Goal: Share content: Share content

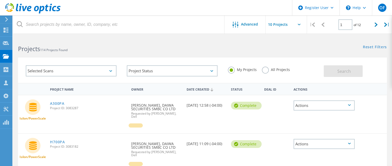
click at [312, 23] on icon at bounding box center [313, 24] width 3 height 4
click at [9, 30] on icon at bounding box center [6, 30] width 6 height 5
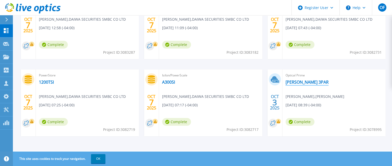
scroll to position [68, 0]
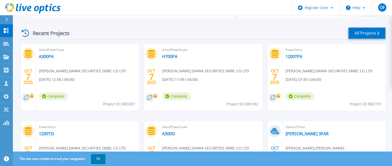
click at [364, 32] on link "All Projects" at bounding box center [366, 33] width 37 height 12
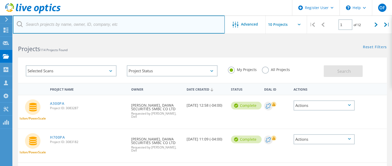
click at [91, 21] on input "text" at bounding box center [119, 24] width 212 height 18
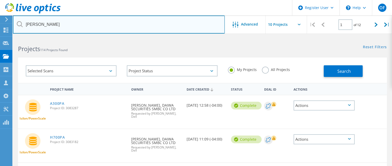
type input "anthony"
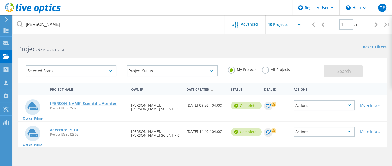
click at [85, 104] on link "[PERSON_NAME] Scientific Vcenter" at bounding box center [83, 103] width 66 height 4
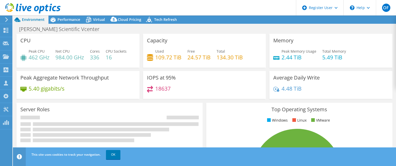
select select "USD"
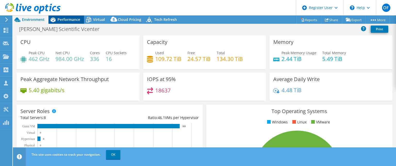
click at [71, 19] on span "Performance" at bounding box center [68, 19] width 23 height 5
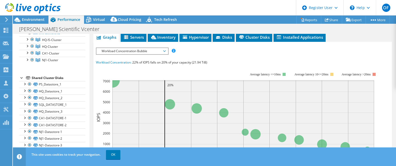
scroll to position [77, 0]
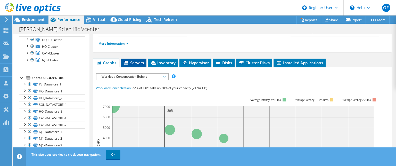
click at [137, 65] on span "Servers" at bounding box center [133, 62] width 21 height 5
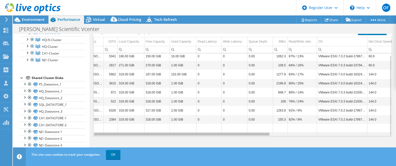
scroll to position [2, 0]
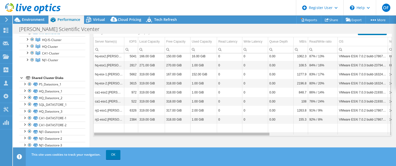
drag, startPoint x: 240, startPoint y: 134, endPoint x: 164, endPoint y: 141, distance: 76.8
click at [164, 141] on body "OF Dell User [PERSON_NAME] [PERSON_NAME][EMAIL_ADDRESS][DOMAIN_NAME] Dell My Pr…" at bounding box center [198, 83] width 396 height 166
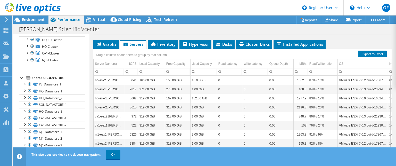
scroll to position [46, 0]
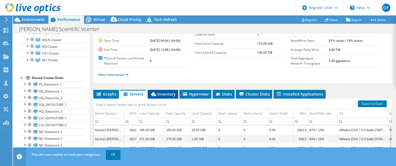
click at [163, 96] on span "Inventory" at bounding box center [162, 93] width 25 height 5
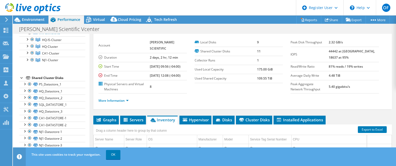
scroll to position [0, 0]
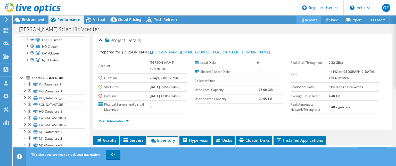
click at [310, 22] on link "Reports" at bounding box center [308, 20] width 25 height 8
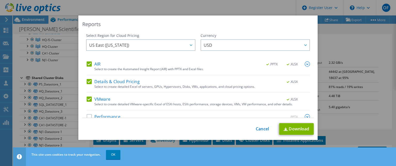
click at [87, 115] on label "Performance" at bounding box center [104, 116] width 34 height 5
click at [0, 0] on input "Performance" at bounding box center [0, 0] width 0 height 0
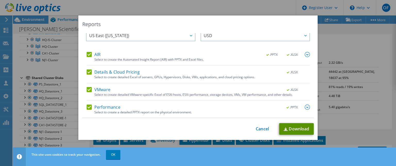
click at [292, 129] on link "Download" at bounding box center [296, 129] width 35 height 12
click at [262, 128] on link "Cancel" at bounding box center [261, 128] width 13 height 5
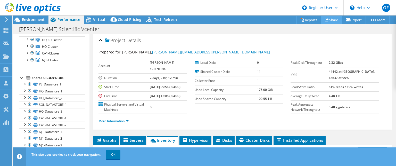
click at [331, 20] on link "Share" at bounding box center [331, 20] width 21 height 8
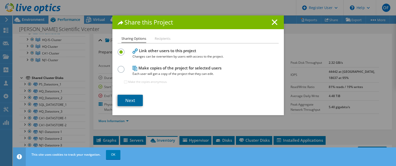
click at [131, 100] on link "Next" at bounding box center [129, 100] width 25 height 11
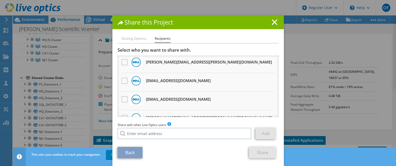
scroll to position [26, 0]
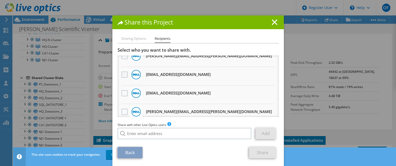
click at [121, 75] on label at bounding box center [124, 74] width 7 height 6
click at [0, 0] on input "checkbox" at bounding box center [0, 0] width 0 height 0
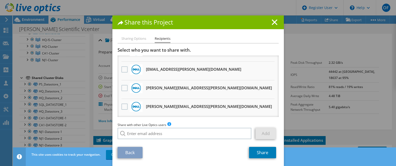
scroll to position [155, 0]
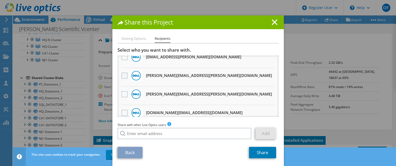
click at [121, 73] on label at bounding box center [124, 75] width 7 height 6
click at [0, 0] on input "checkbox" at bounding box center [0, 0] width 0 height 0
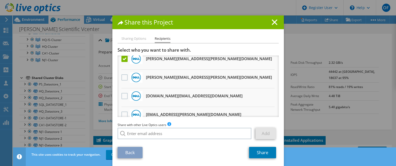
scroll to position [180, 0]
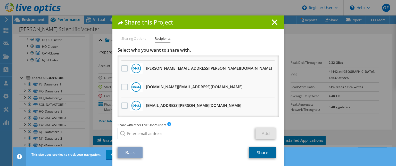
click at [258, 153] on link "Share" at bounding box center [262, 152] width 27 height 11
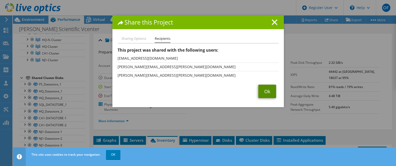
click at [268, 89] on link "Ok" at bounding box center [267, 90] width 18 height 13
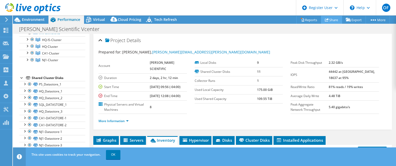
click at [330, 20] on link "Share" at bounding box center [331, 20] width 21 height 8
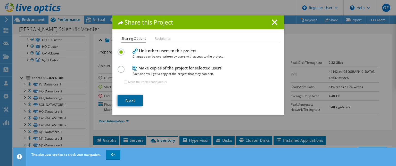
click at [130, 98] on link "Next" at bounding box center [129, 100] width 25 height 11
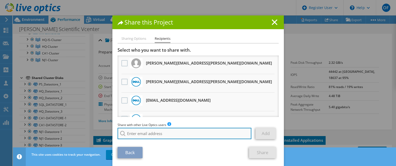
click at [169, 134] on input "search" at bounding box center [184, 132] width 134 height 11
type input "p"
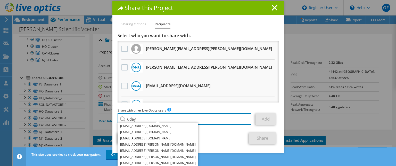
scroll to position [0, 0]
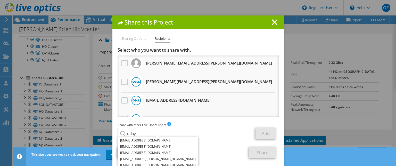
click at [230, 118] on div "Select who you want to share with. All project copies will be anonymous. [PERSO…" at bounding box center [197, 94] width 161 height 94
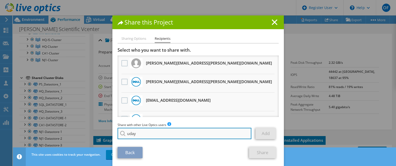
click at [150, 132] on input "uday" at bounding box center [184, 132] width 134 height 11
type input "u"
click at [183, 134] on input "search" at bounding box center [184, 132] width 134 height 11
paste input "[EMAIL_ADDRESS][DOMAIN_NAME]"
type input "[EMAIL_ADDRESS][DOMAIN_NAME]"
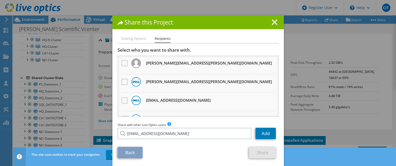
click at [164, 142] on section "Select who you want to share with. All project copies will be anonymous. [PERSO…" at bounding box center [197, 102] width 161 height 111
click at [260, 136] on link "Add" at bounding box center [265, 132] width 20 height 11
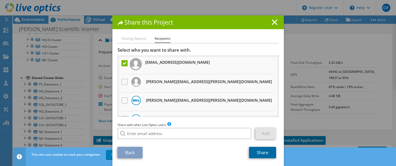
click at [264, 153] on link "Share" at bounding box center [262, 152] width 27 height 11
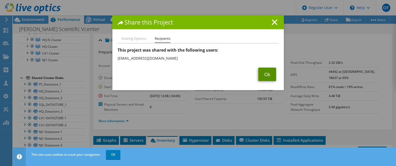
click at [262, 75] on link "Ok" at bounding box center [267, 73] width 18 height 13
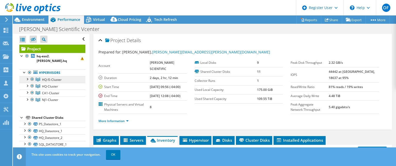
click at [51, 77] on span "HQ-IS-Cluster" at bounding box center [52, 79] width 20 height 4
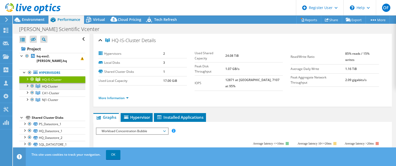
click at [46, 83] on link "HQ-Cluster" at bounding box center [52, 86] width 66 height 7
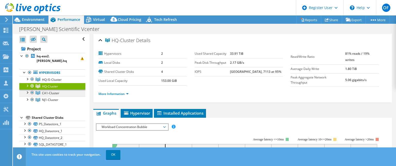
click at [49, 91] on span "CA1-Cluster" at bounding box center [50, 93] width 17 height 4
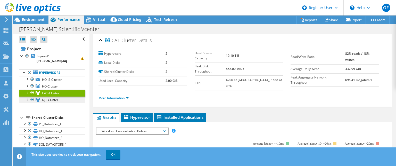
click at [50, 97] on span "NJ1-Cluster" at bounding box center [50, 99] width 16 height 4
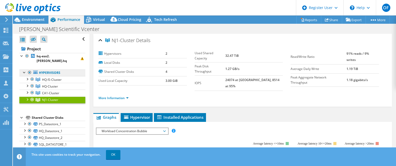
click at [56, 69] on link "Hypervisors" at bounding box center [52, 72] width 66 height 7
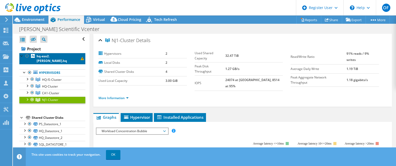
click at [56, 56] on b "hq-esx2.[PERSON_NAME].hq" at bounding box center [52, 58] width 30 height 9
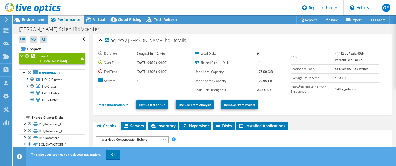
scroll to position [52, 0]
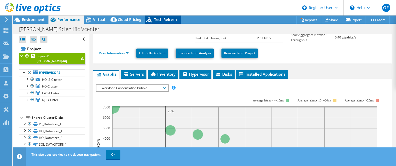
click at [167, 21] on span "Tech Refresh" at bounding box center [165, 19] width 23 height 5
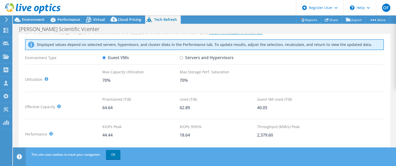
scroll to position [26, 0]
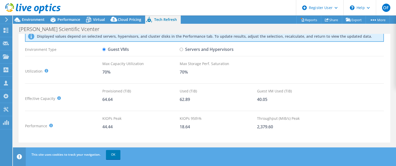
click at [180, 48] on input "Servers and Hypervisors" at bounding box center [180, 49] width 3 height 3
radio input "true"
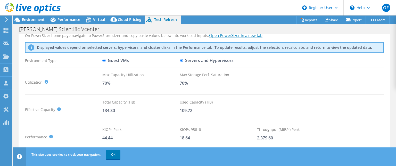
scroll to position [0, 0]
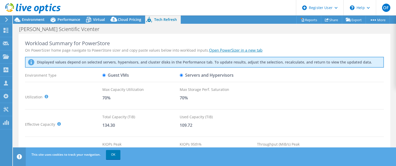
click at [104, 76] on input "Guest VMs" at bounding box center [103, 74] width 3 height 3
radio input "true"
click at [179, 74] on input "Servers and Hypervisors" at bounding box center [180, 74] width 3 height 3
radio input "true"
click at [123, 22] on div "Cloud Pricing" at bounding box center [127, 19] width 36 height 8
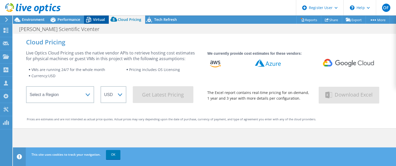
click at [97, 18] on span "Virtual" at bounding box center [99, 19] width 12 height 5
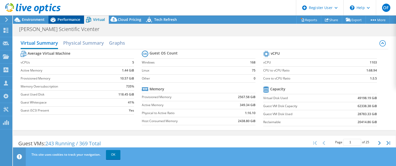
click at [66, 20] on span "Performance" at bounding box center [68, 19] width 23 height 5
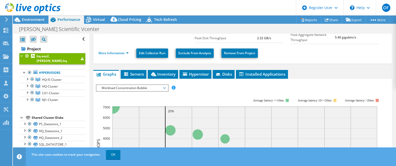
click at [30, 16] on div at bounding box center [30, 8] width 61 height 17
click at [30, 20] on span "Environment" at bounding box center [33, 19] width 23 height 5
